Goal: Information Seeking & Learning: Learn about a topic

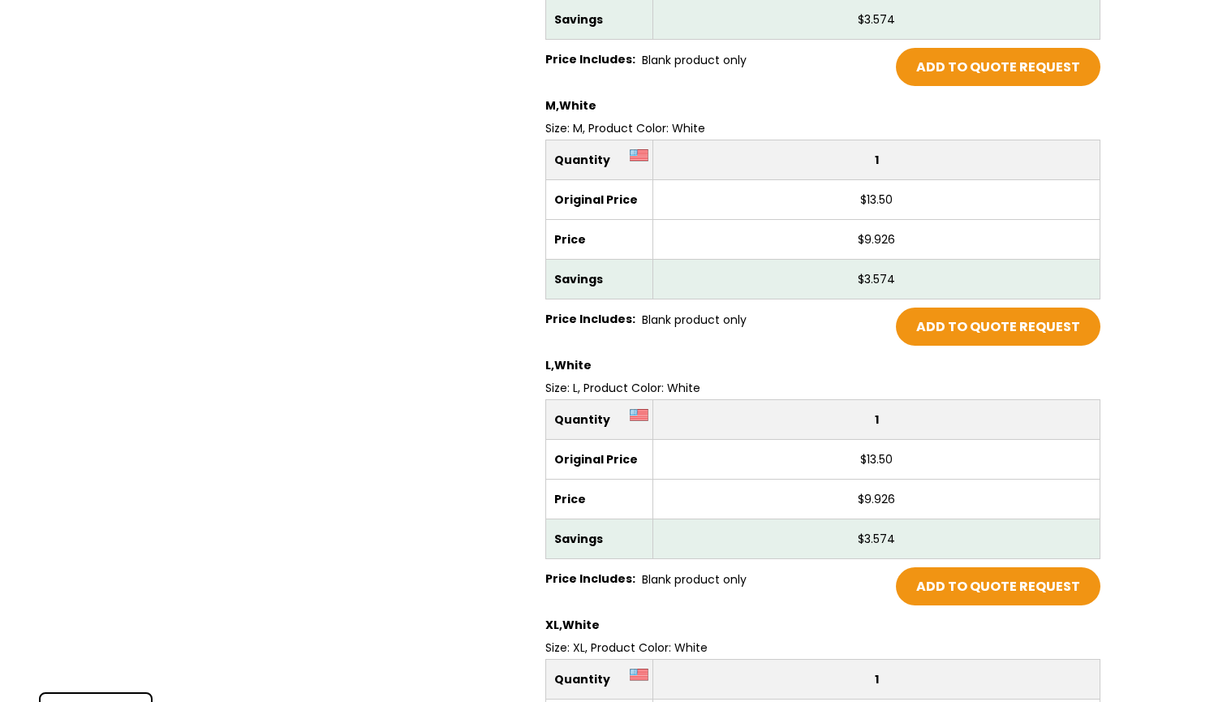
scroll to position [5757, 0]
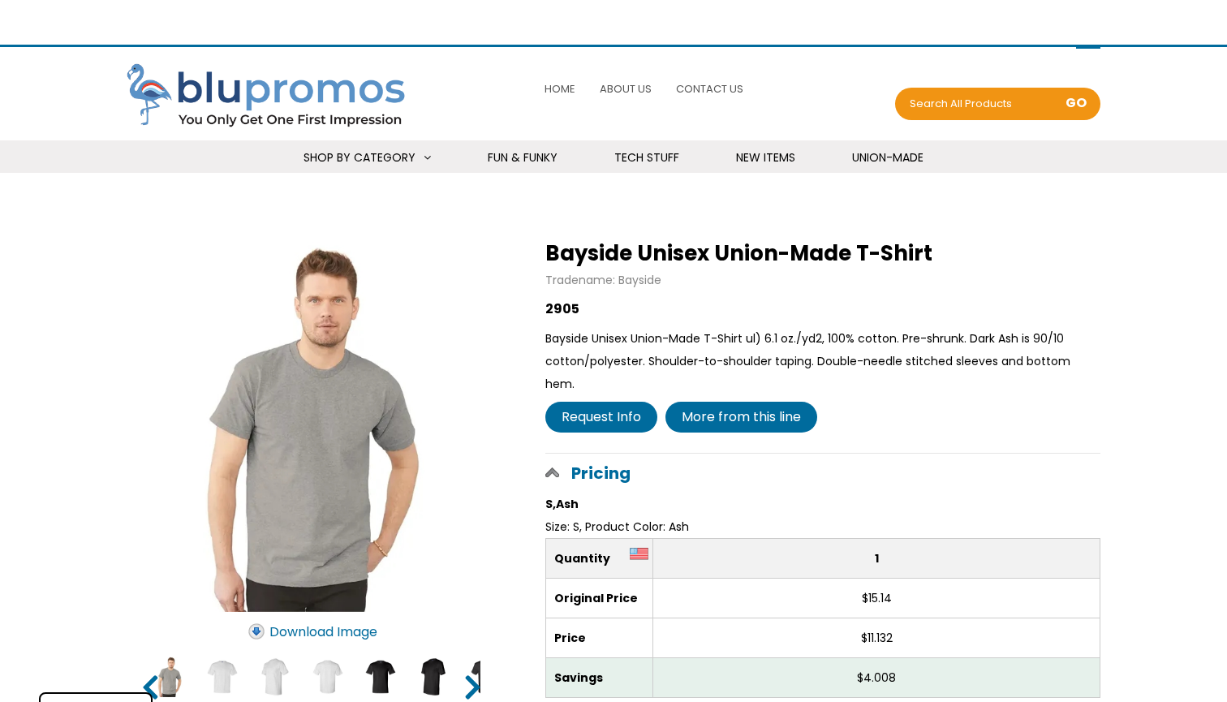
select select "Language Translate Widget"
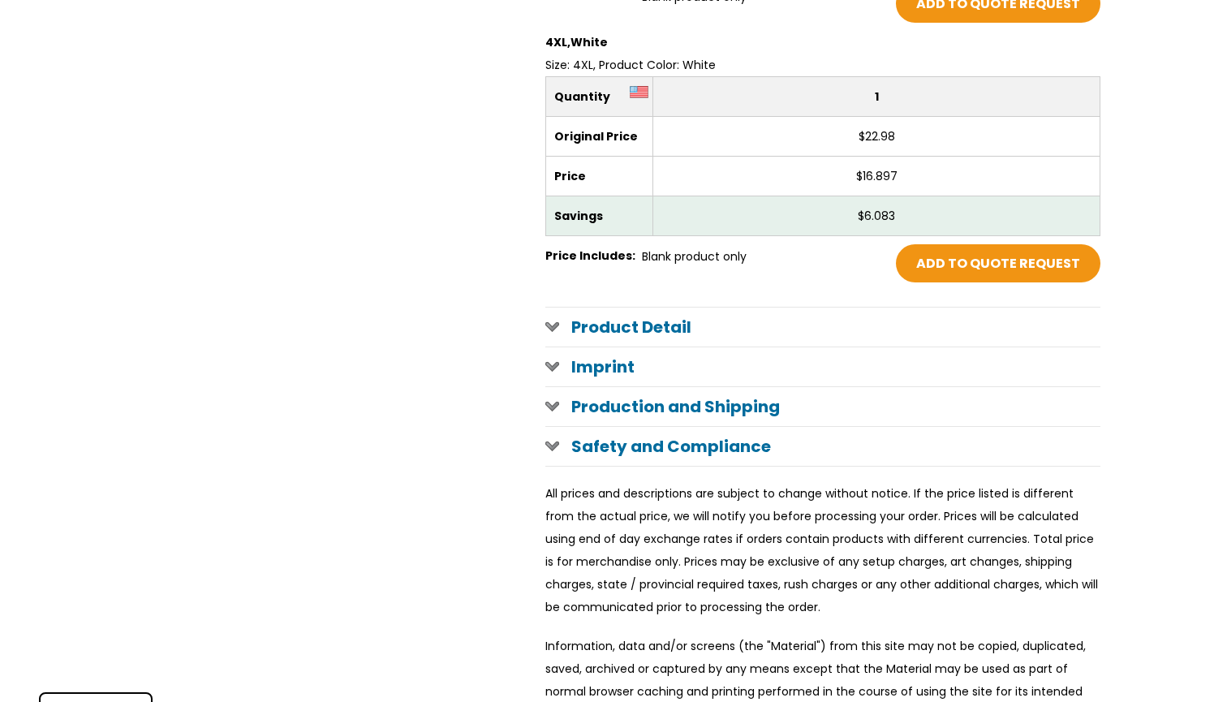
scroll to position [7185, 0]
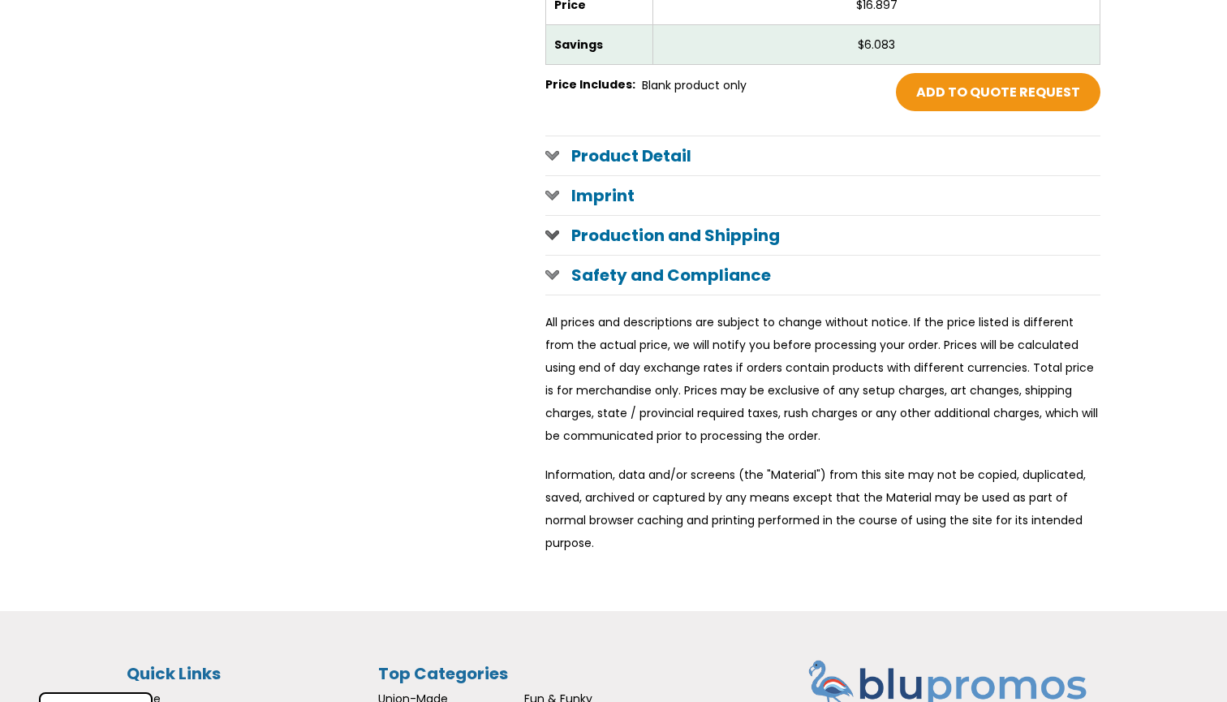
click at [648, 220] on h1 "Production and Shipping" at bounding box center [822, 235] width 555 height 39
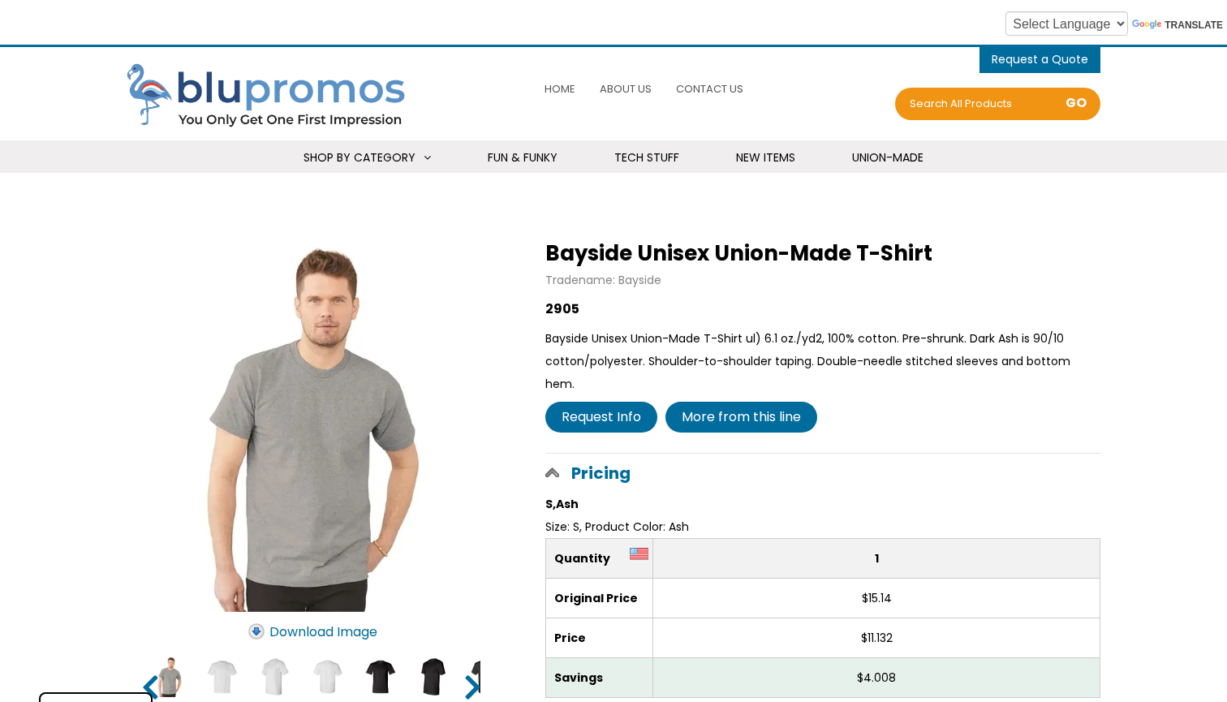
scroll to position [0, 0]
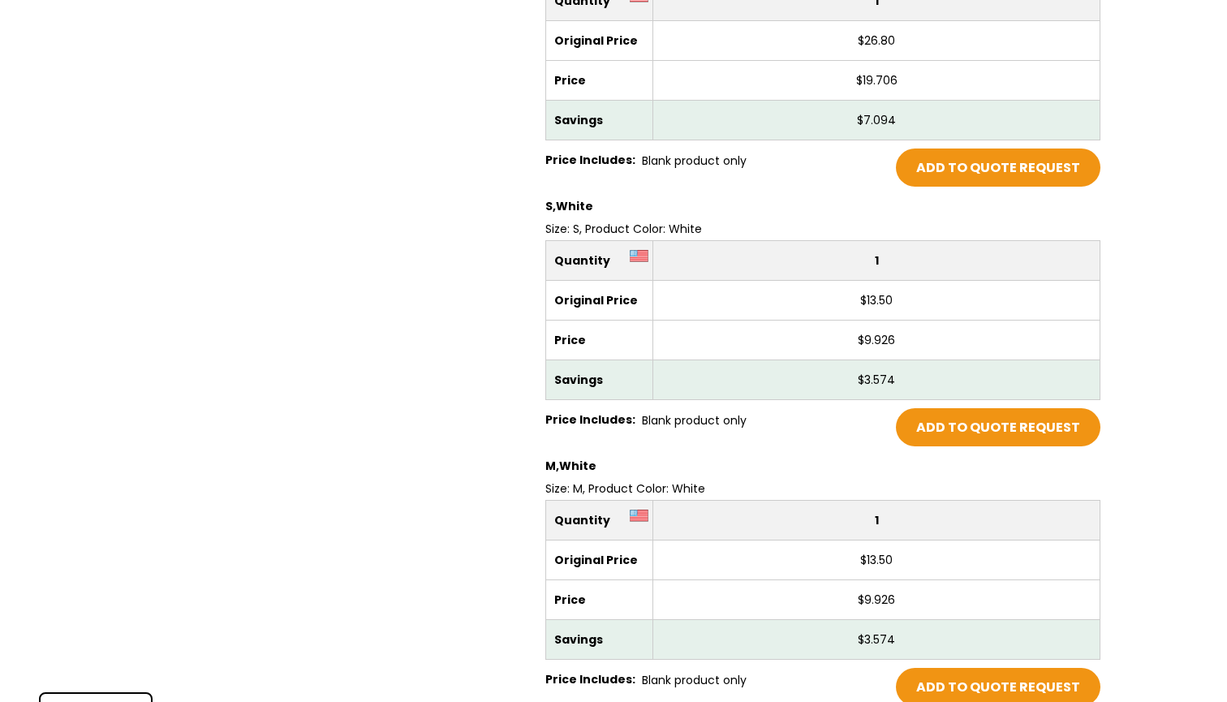
scroll to position [5450, 0]
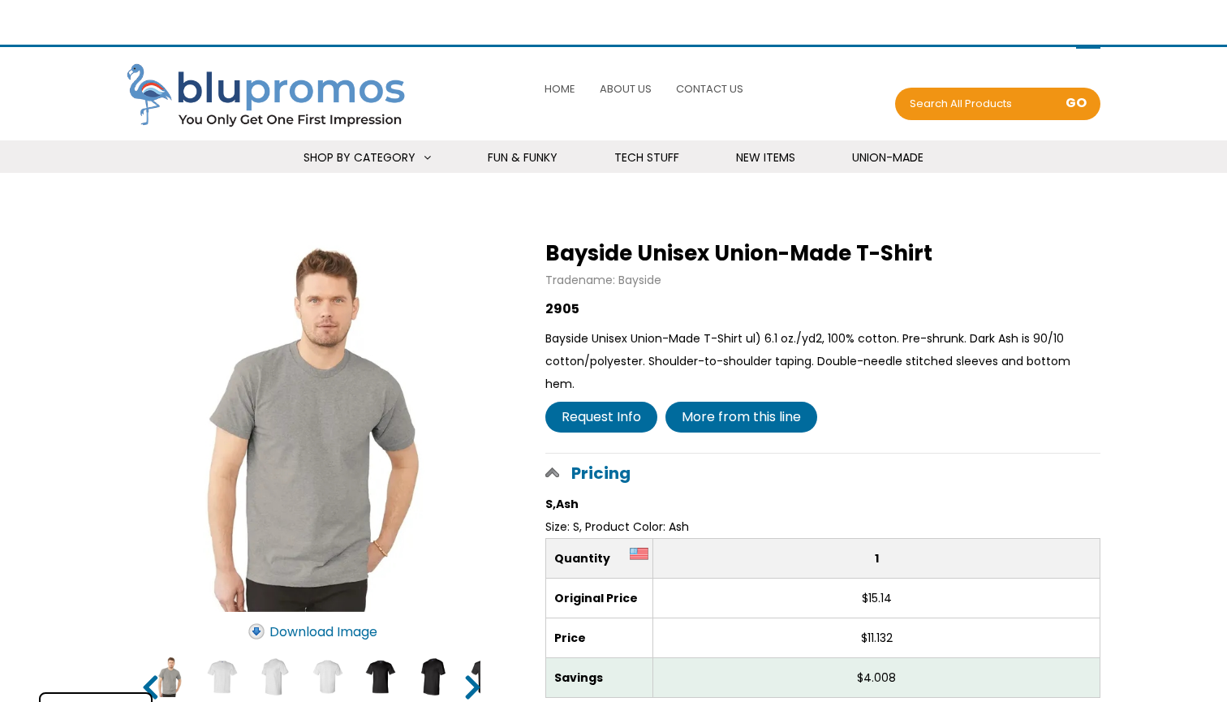
select select "Language Translate Widget"
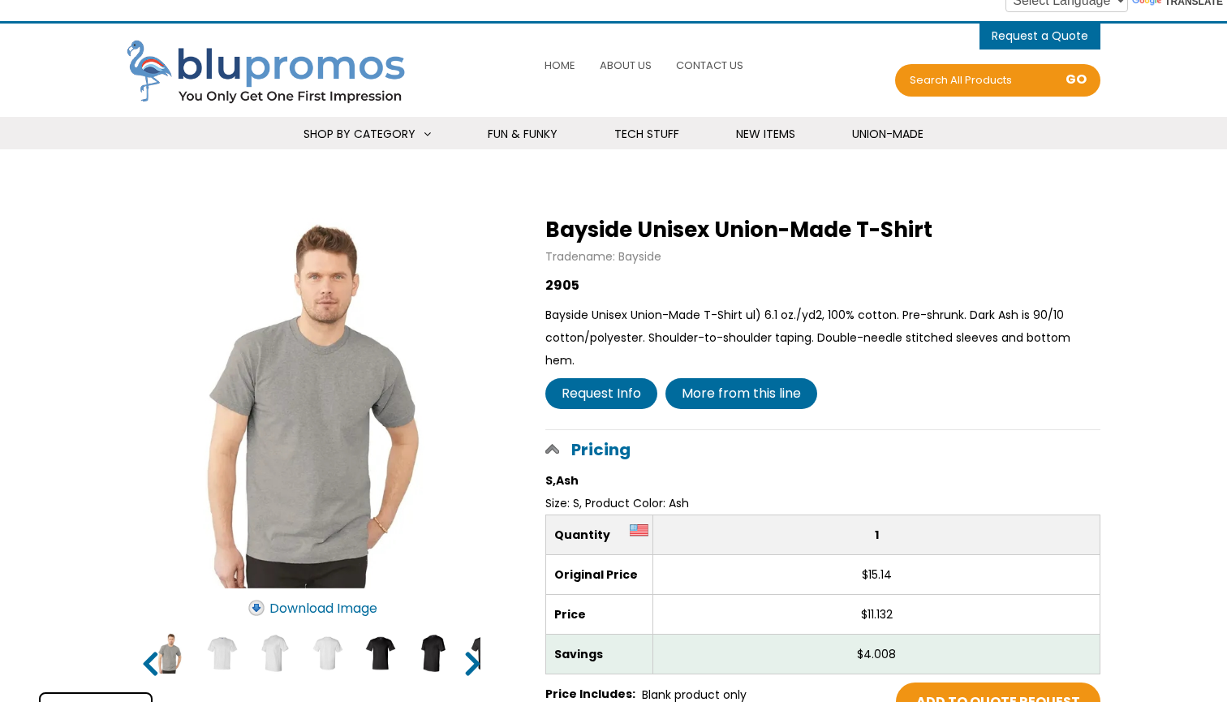
scroll to position [28, 0]
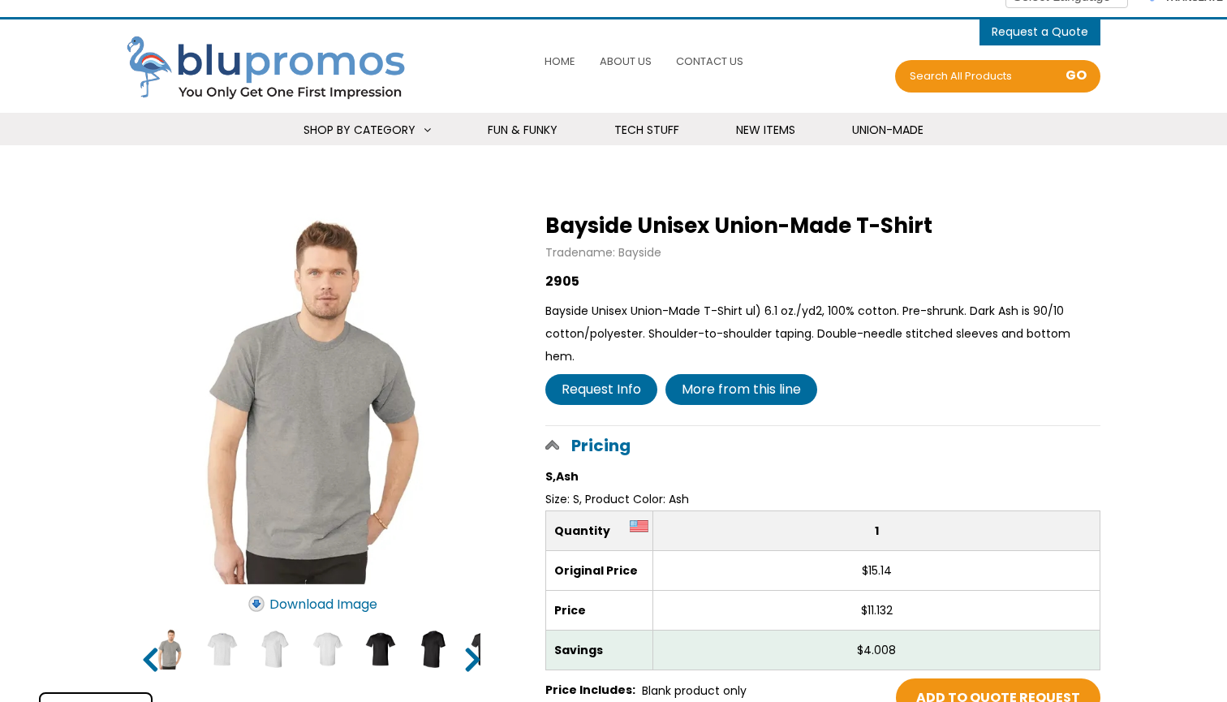
click at [557, 274] on div "2905" at bounding box center [822, 281] width 555 height 23
copy div "2905"
click at [730, 217] on span "Bayside Unisex Union-Made T-Shirt" at bounding box center [738, 225] width 387 height 29
click at [730, 219] on span "Bayside Unisex Union-Made T-Shirt" at bounding box center [738, 225] width 387 height 29
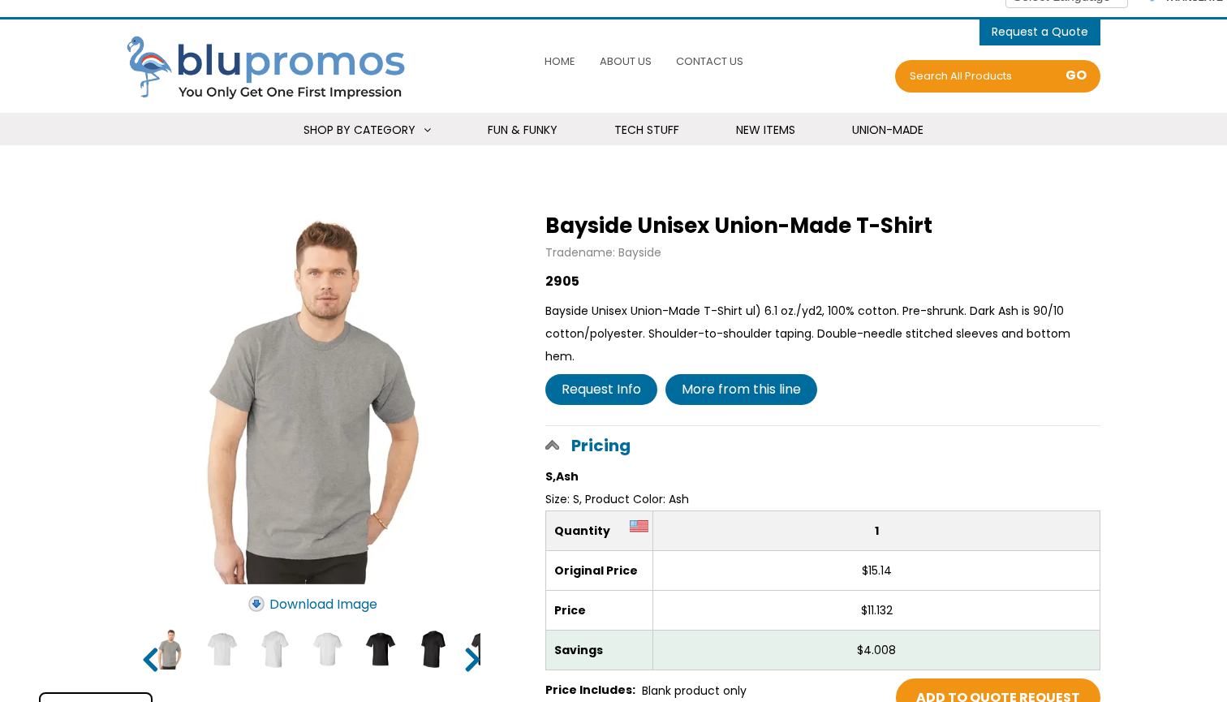
click at [730, 219] on span "Bayside Unisex Union-Made T-Shirt" at bounding box center [738, 225] width 387 height 29
